Goal: Information Seeking & Learning: Learn about a topic

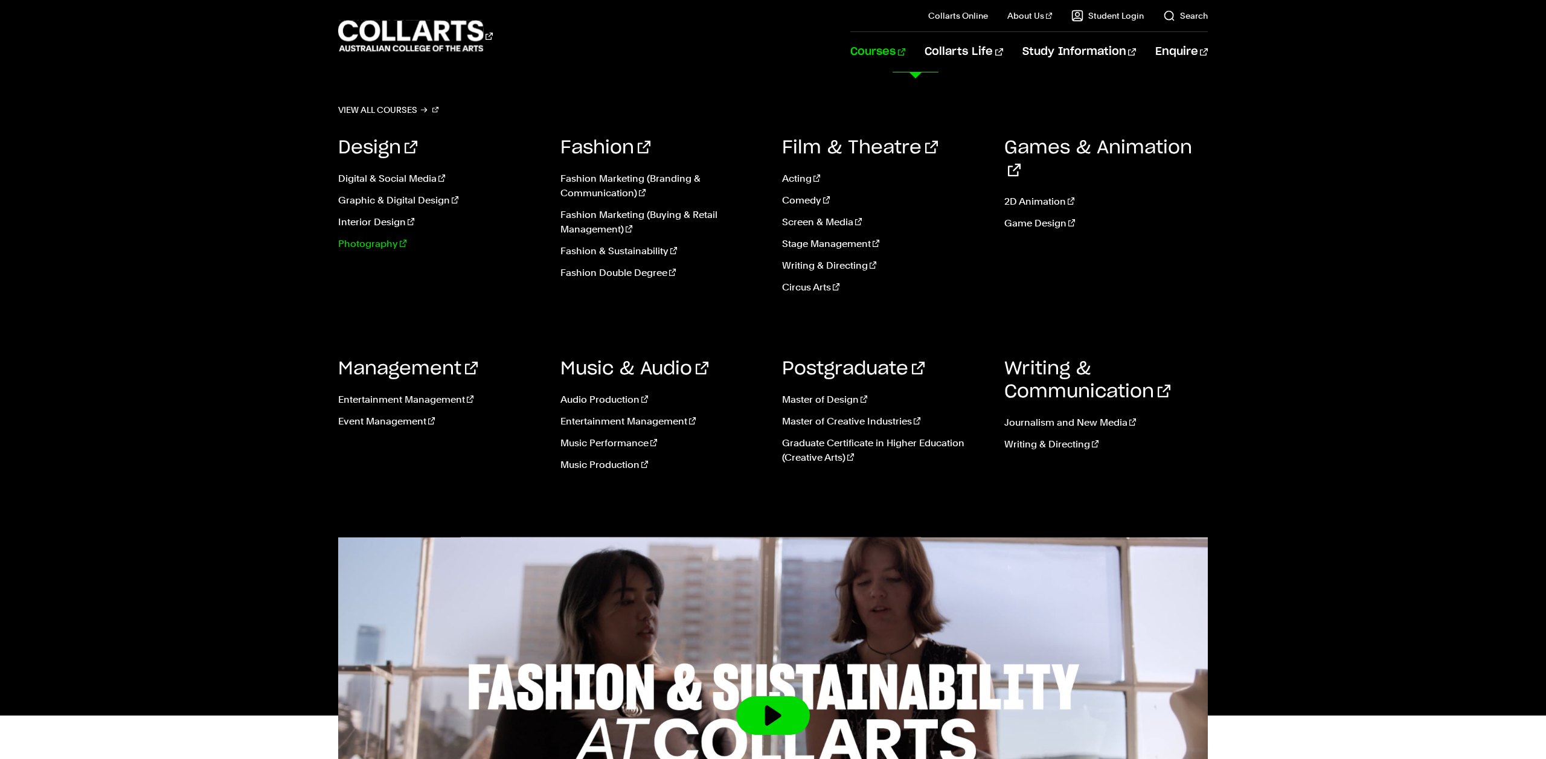
click at [343, 245] on link "Photography" at bounding box center [440, 244] width 204 height 14
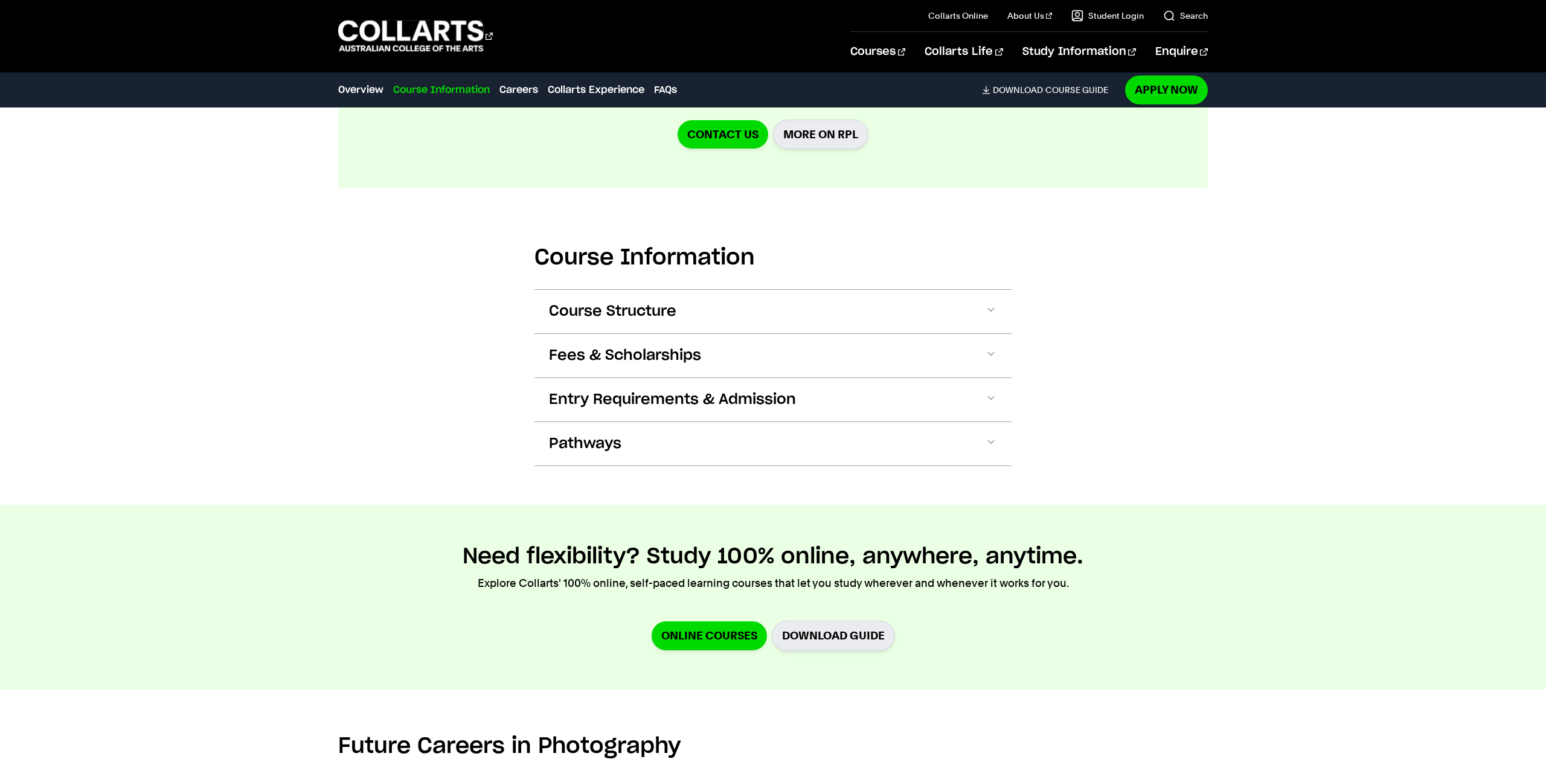
scroll to position [1358, 0]
click at [946, 21] on link "Collarts Online" at bounding box center [958, 16] width 60 height 12
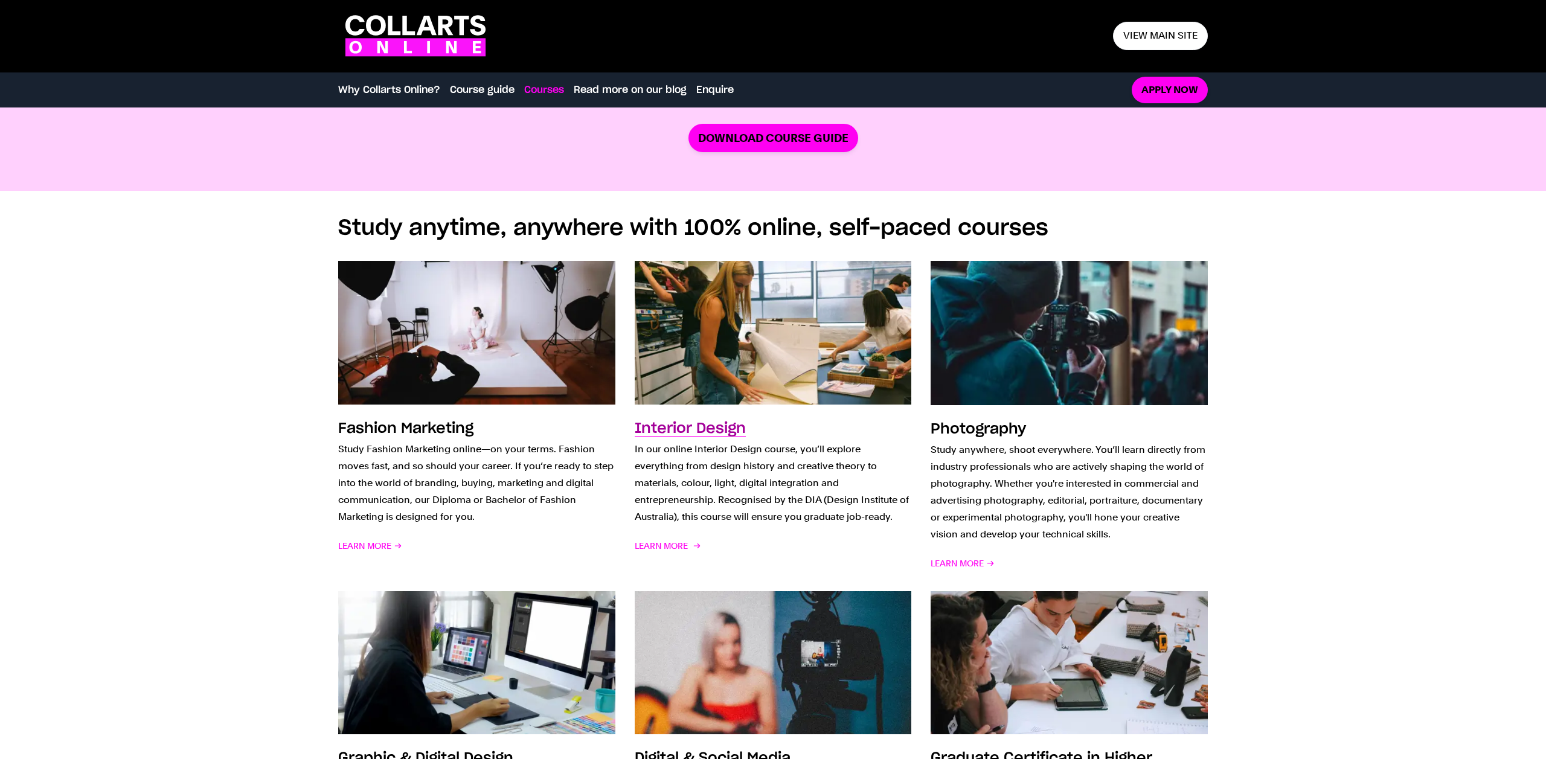
scroll to position [759, 0]
